Goal: Navigation & Orientation: Find specific page/section

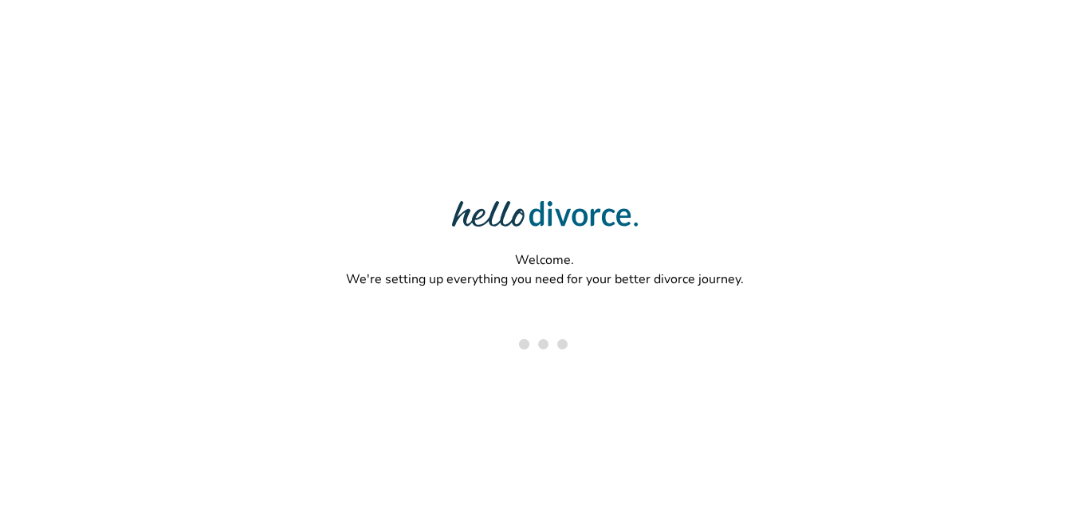
click at [917, 178] on div "Welcome. We're setting up everything you need for your better divorce journey." at bounding box center [544, 200] width 1089 height 401
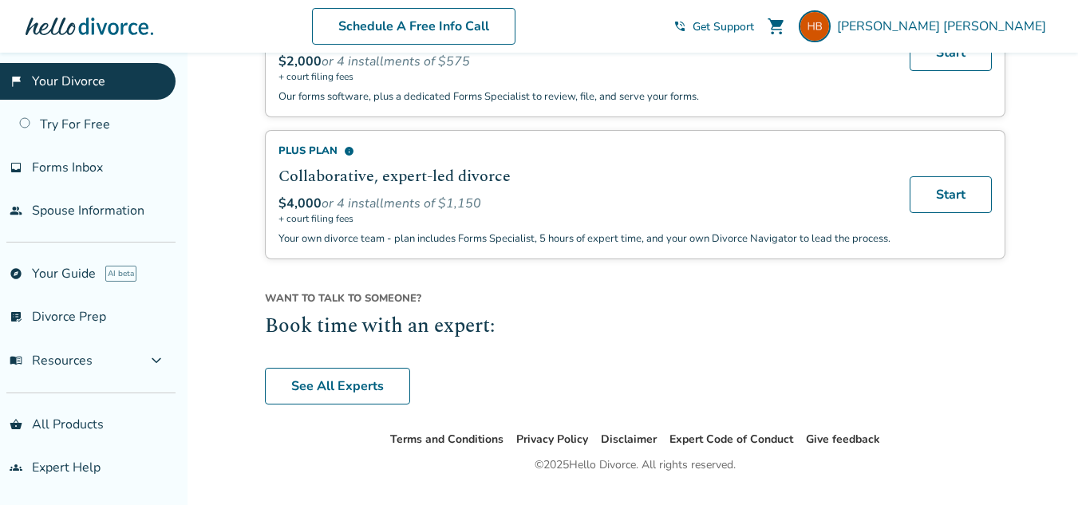
scroll to position [1273, 0]
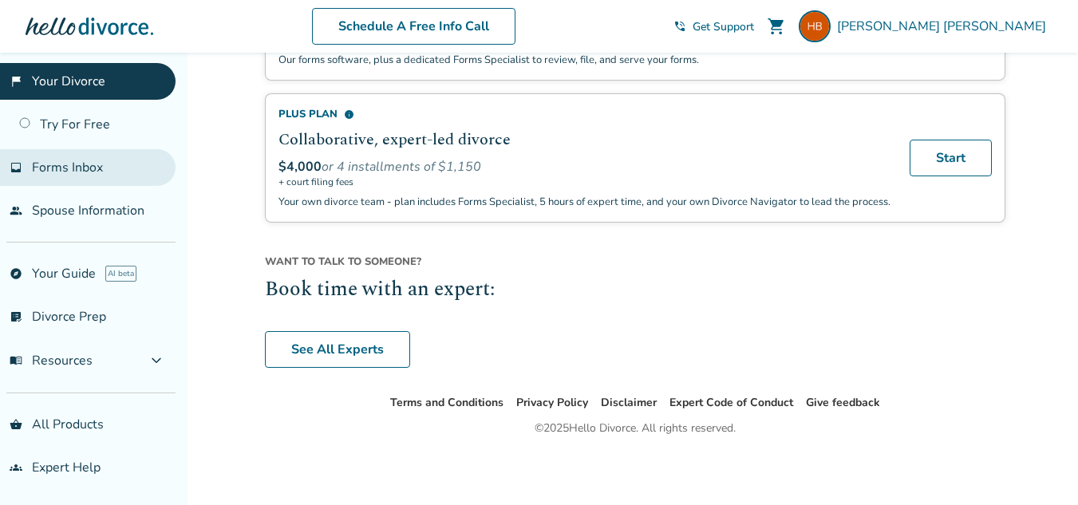
click at [82, 169] on span "Forms Inbox" at bounding box center [67, 168] width 71 height 18
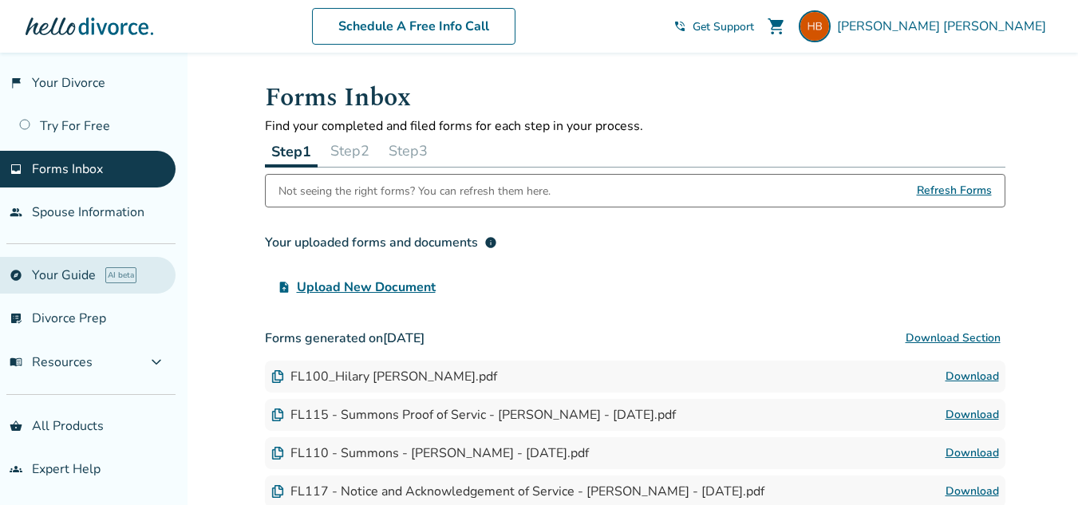
scroll to position [9, 0]
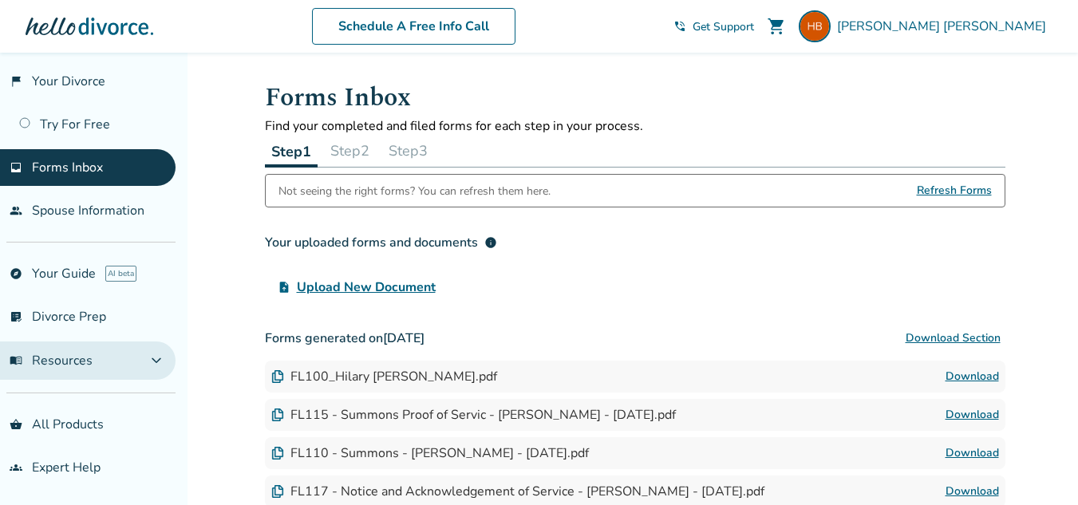
click at [93, 368] on button "menu_book Resources expand_more" at bounding box center [87, 360] width 175 height 38
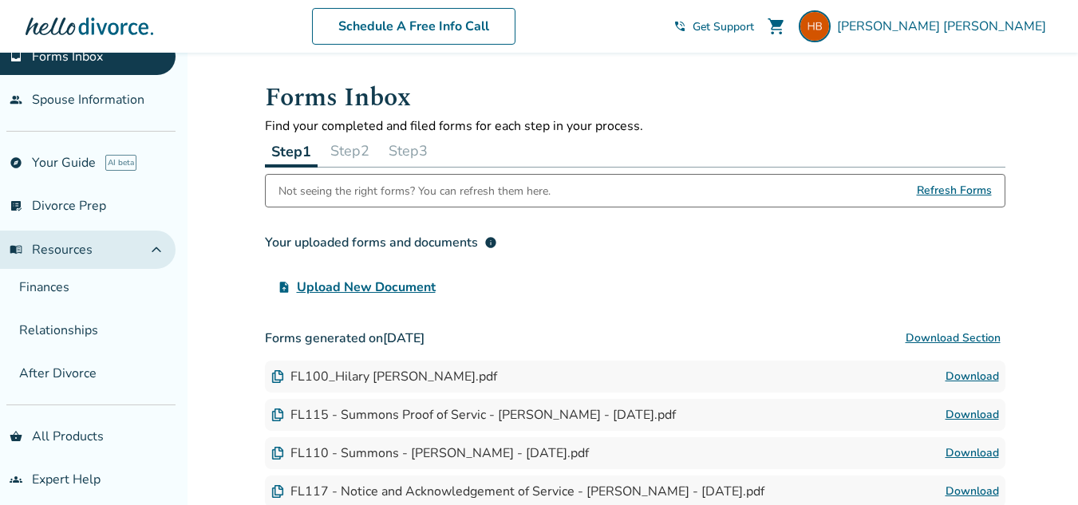
scroll to position [132, 0]
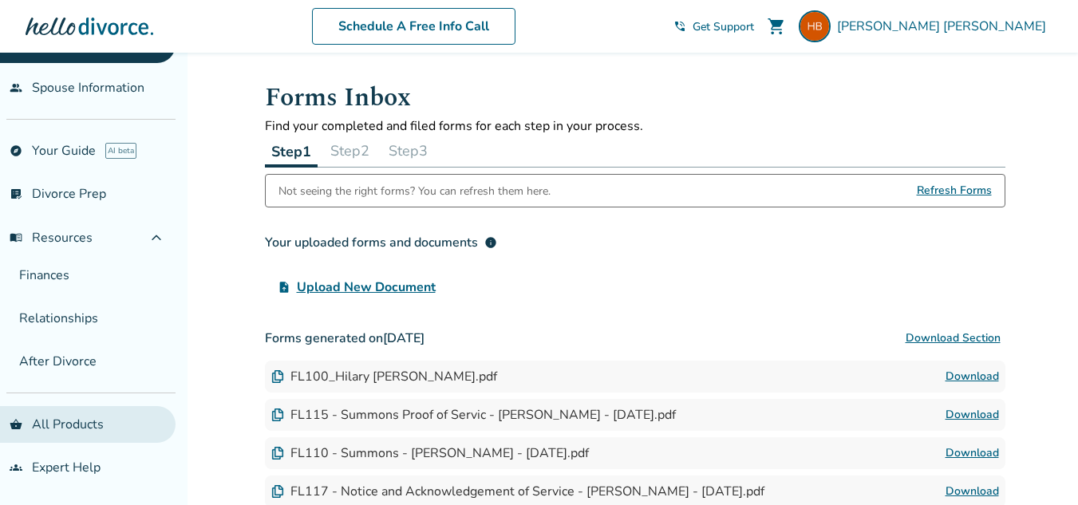
click at [91, 426] on link "shopping_basket All Products" at bounding box center [87, 424] width 175 height 37
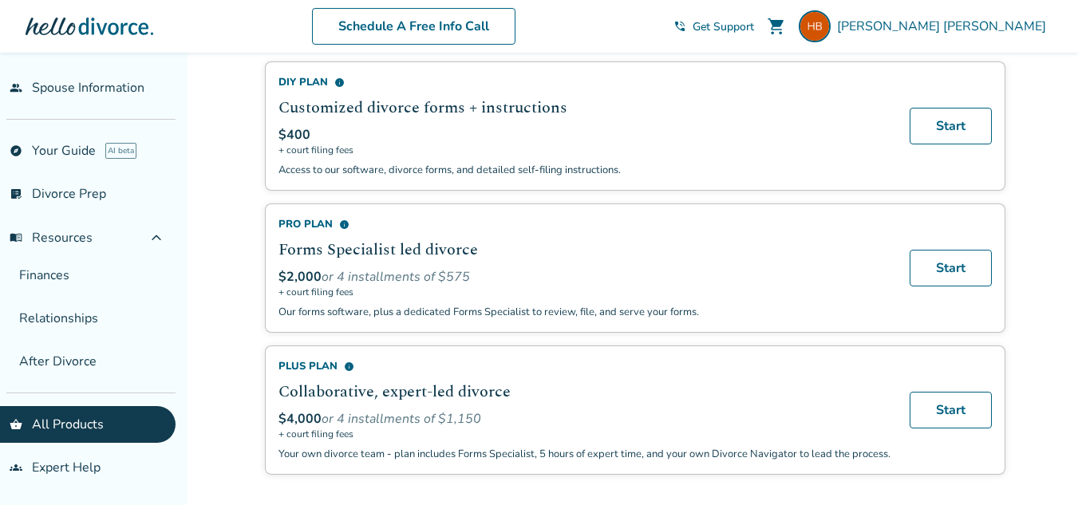
scroll to position [160, 0]
